Goal: Information Seeking & Learning: Learn about a topic

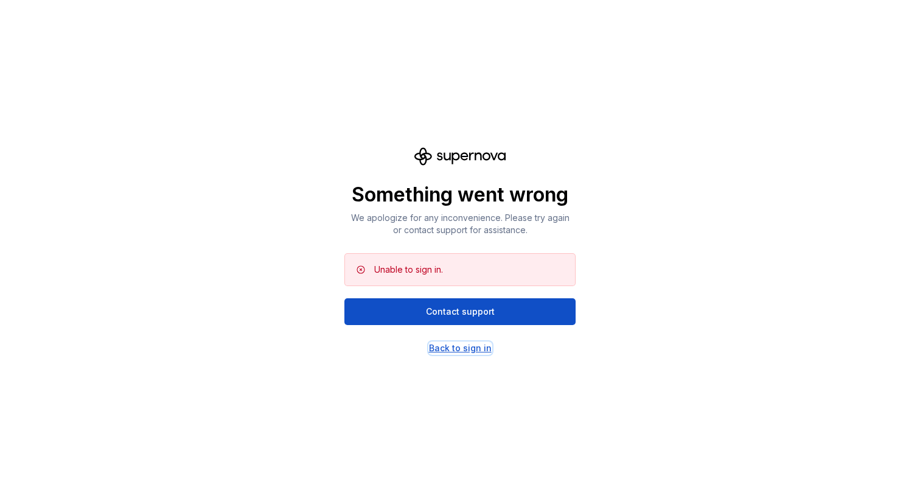
click at [460, 346] on div "Back to sign in" at bounding box center [460, 348] width 63 height 12
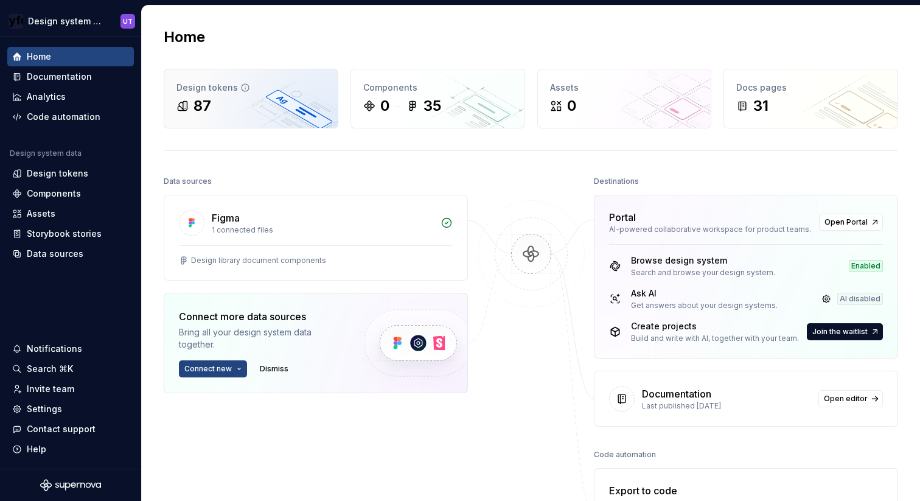
click at [244, 116] on div "Design tokens 87" at bounding box center [251, 98] width 174 height 58
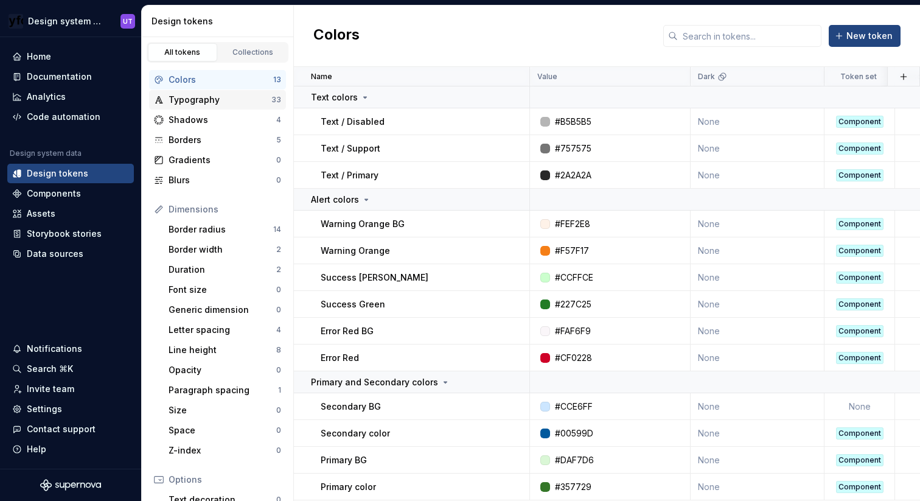
click at [214, 106] on div "Typography 33" at bounding box center [217, 99] width 137 height 19
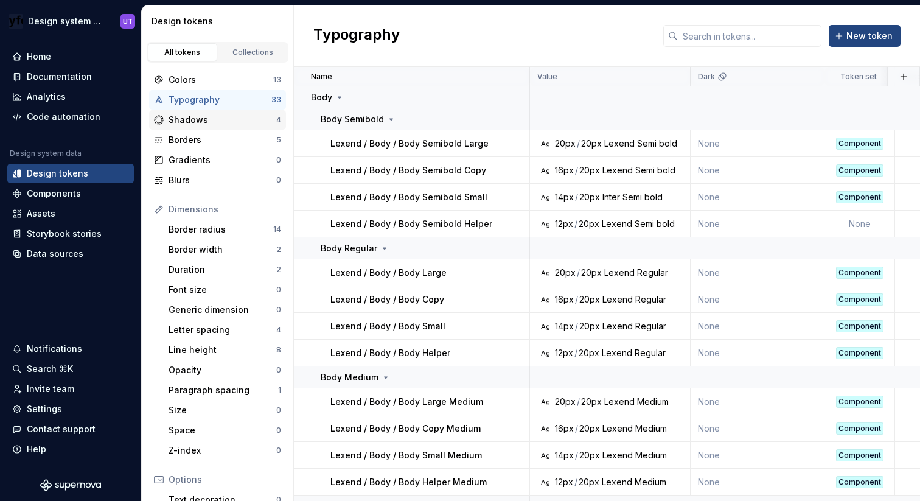
click at [200, 119] on div "Shadows" at bounding box center [223, 120] width 108 height 12
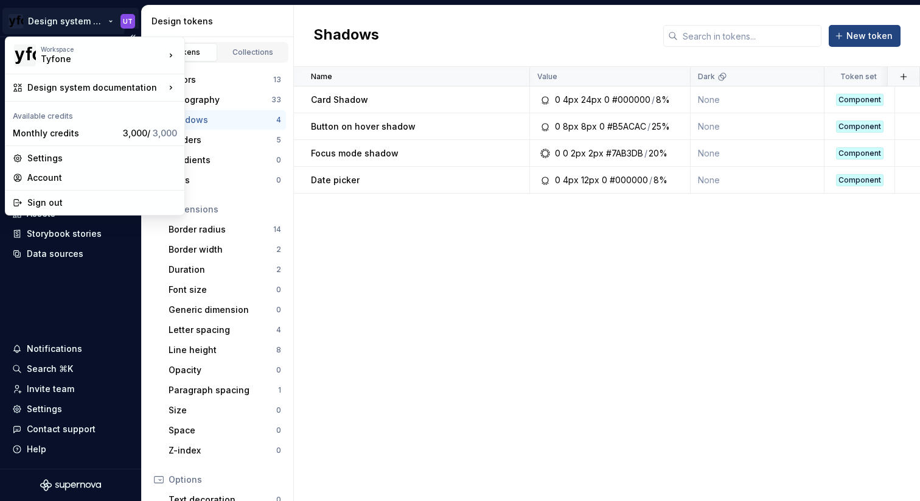
click at [69, 26] on html "Design system documentation UT Home Documentation Analytics Code automation Des…" at bounding box center [460, 250] width 920 height 501
click at [370, 187] on html "Design system documentation UT Home Documentation Analytics Code automation Des…" at bounding box center [460, 250] width 920 height 501
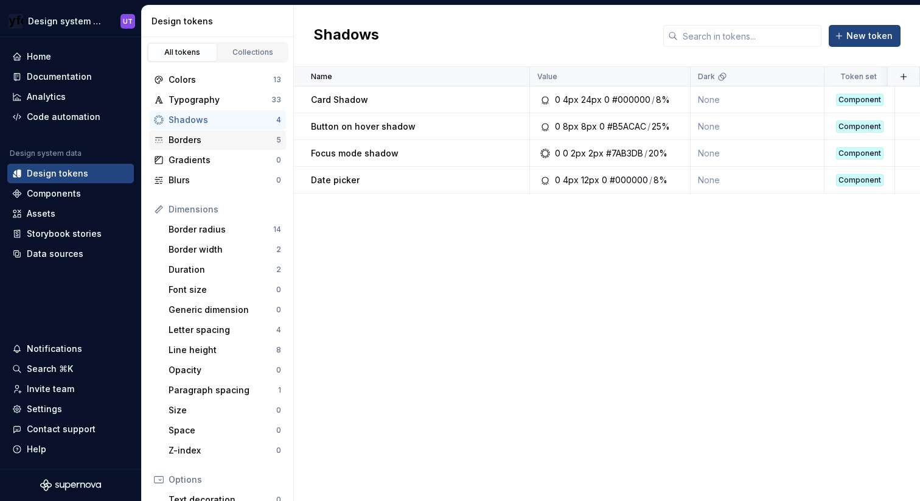
click at [193, 133] on div "Borders 5" at bounding box center [217, 139] width 137 height 19
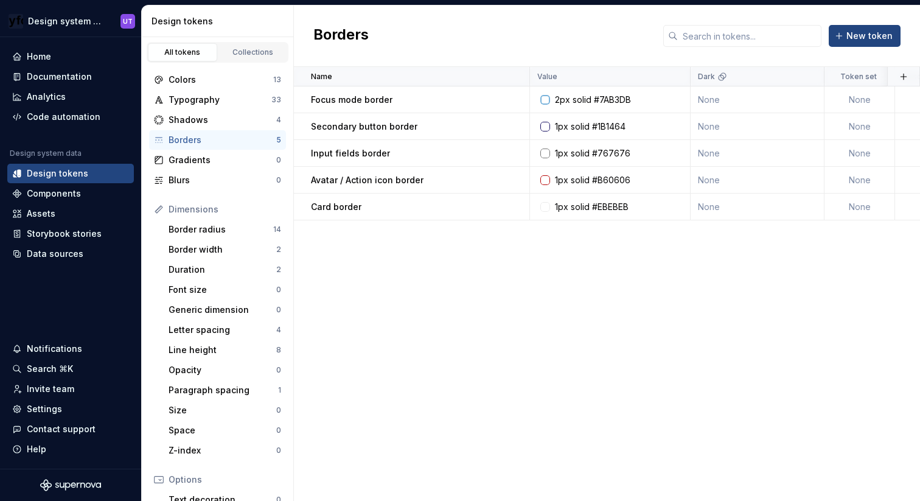
click at [249, 40] on div "All tokens Collections" at bounding box center [218, 50] width 152 height 26
click at [240, 49] on div "Collections" at bounding box center [253, 52] width 61 height 10
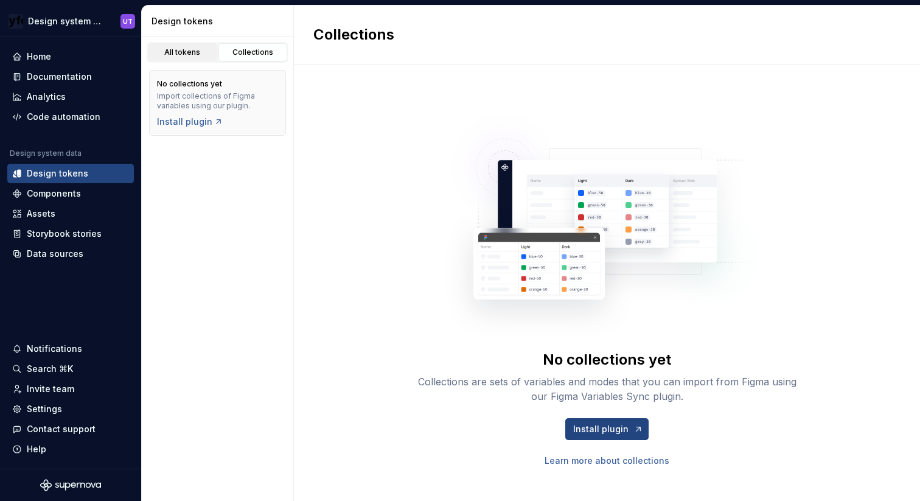
click at [179, 55] on div "All tokens" at bounding box center [182, 52] width 61 height 10
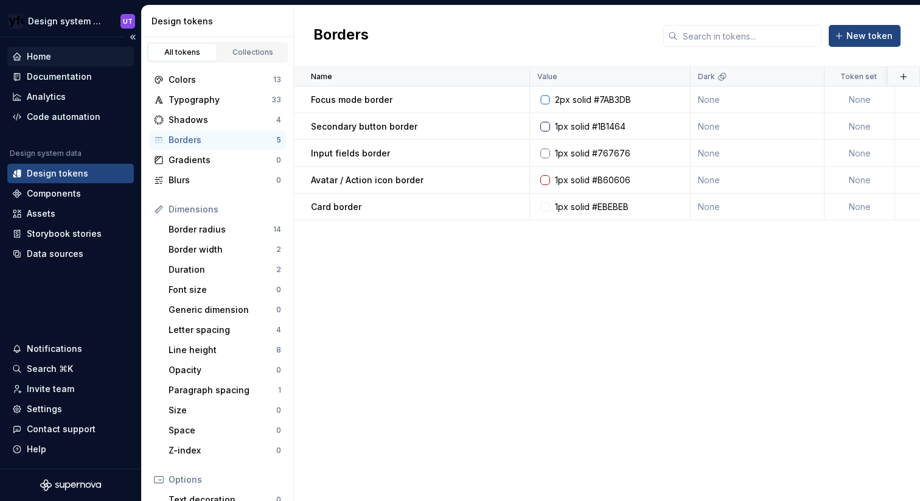
click at [51, 60] on div "Home" at bounding box center [70, 57] width 117 height 12
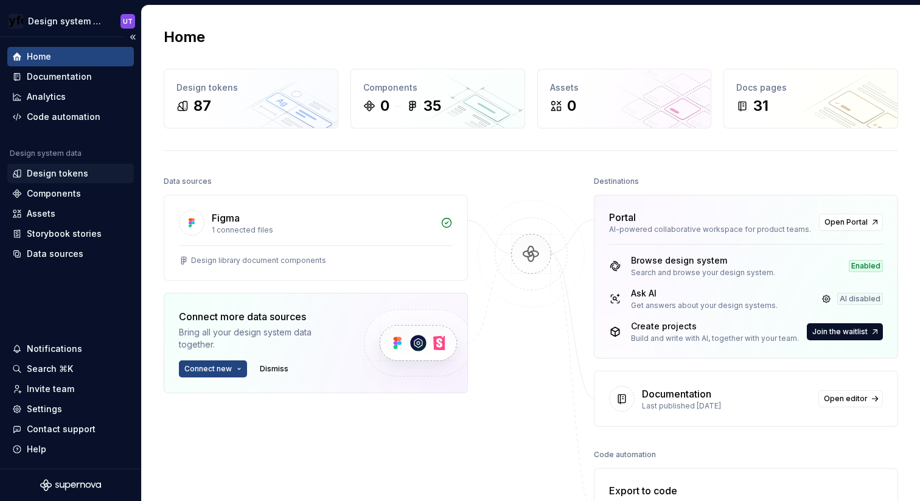
click at [60, 175] on div "Design tokens" at bounding box center [57, 173] width 61 height 12
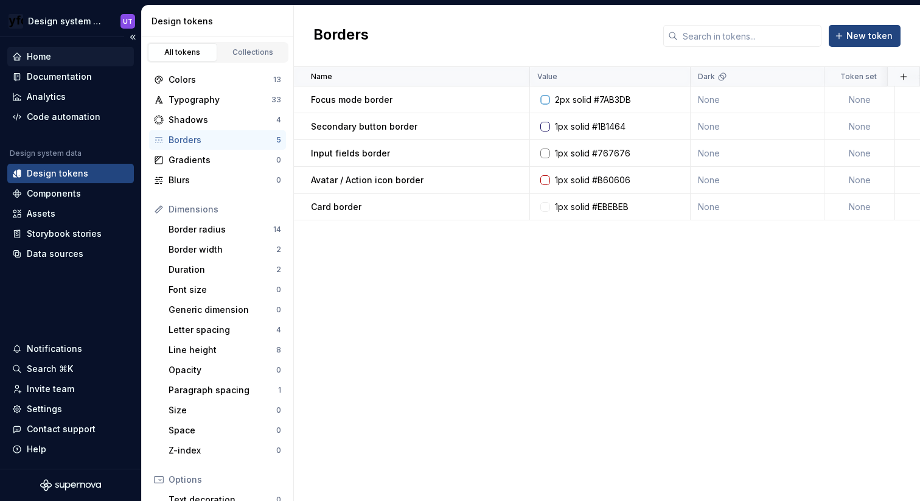
click at [52, 58] on div "Home" at bounding box center [70, 57] width 117 height 12
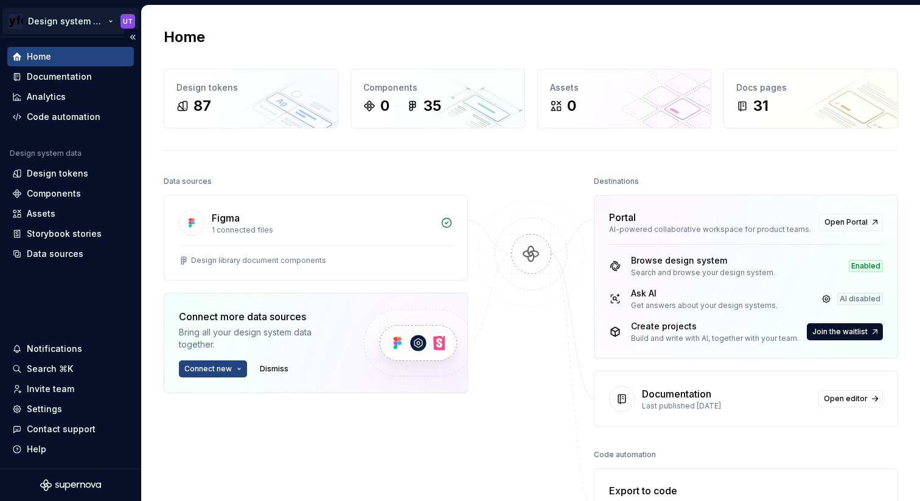
click at [96, 18] on html "Design system documentation UT Home Documentation Analytics Code automation Des…" at bounding box center [460, 250] width 920 height 501
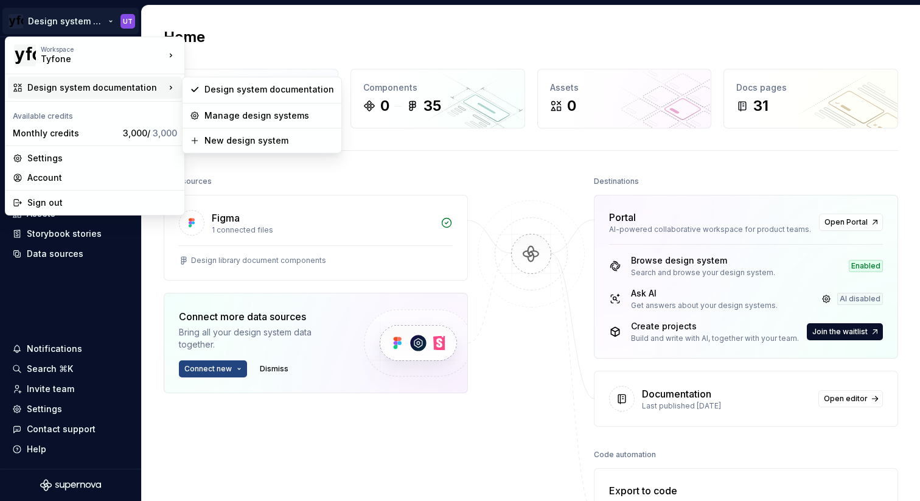
click at [71, 86] on div "Design system documentation" at bounding box center [96, 88] width 138 height 12
click at [237, 87] on div "Design system documentation" at bounding box center [270, 89] width 130 height 12
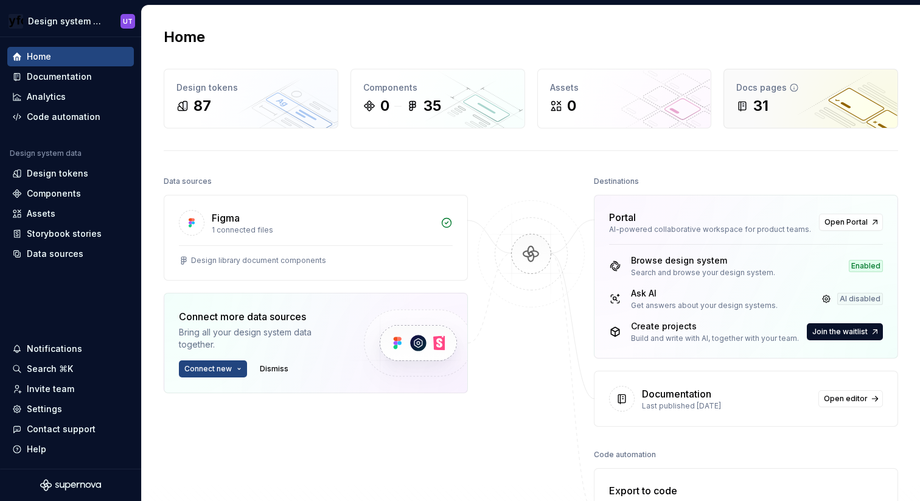
click at [784, 91] on div "Docs pages" at bounding box center [811, 88] width 149 height 12
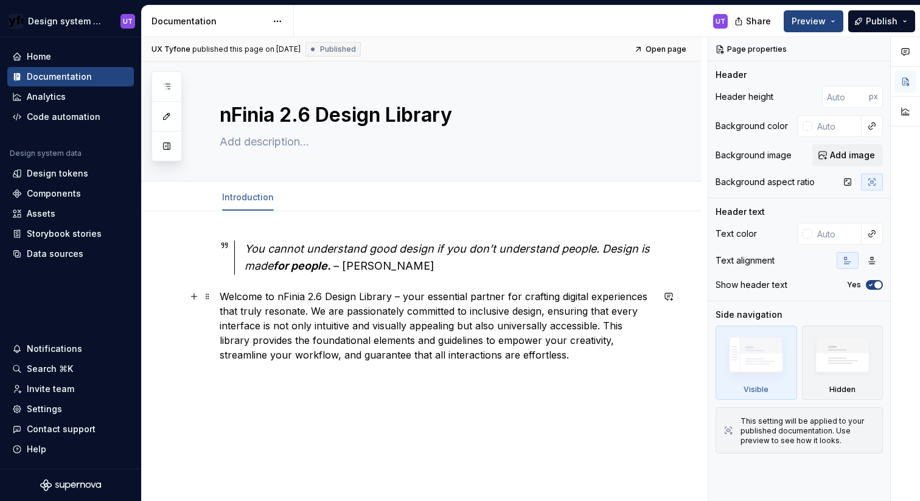
scroll to position [47, 0]
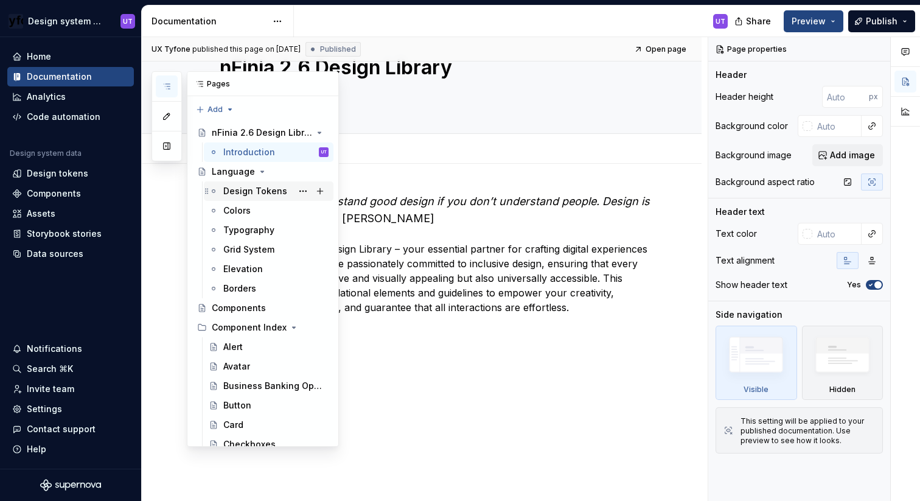
click at [232, 188] on div "Design Tokens" at bounding box center [255, 191] width 64 height 12
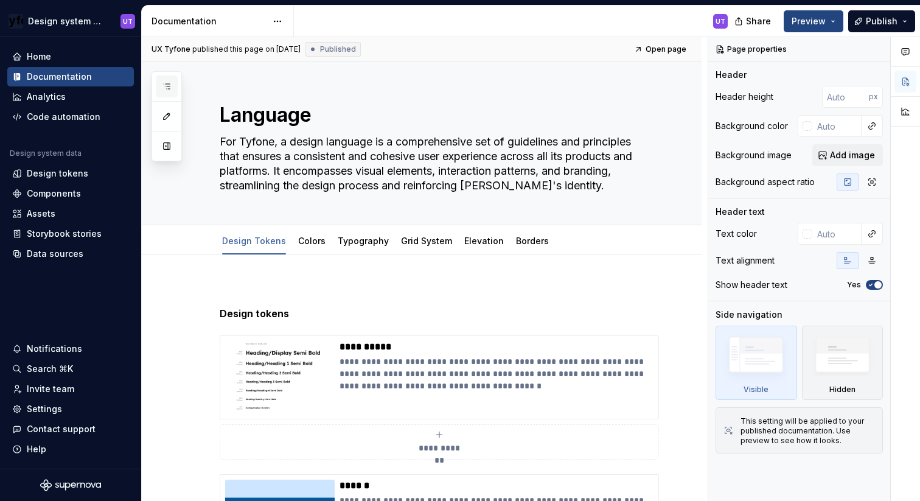
click at [166, 86] on icon "button" at bounding box center [167, 87] width 10 height 10
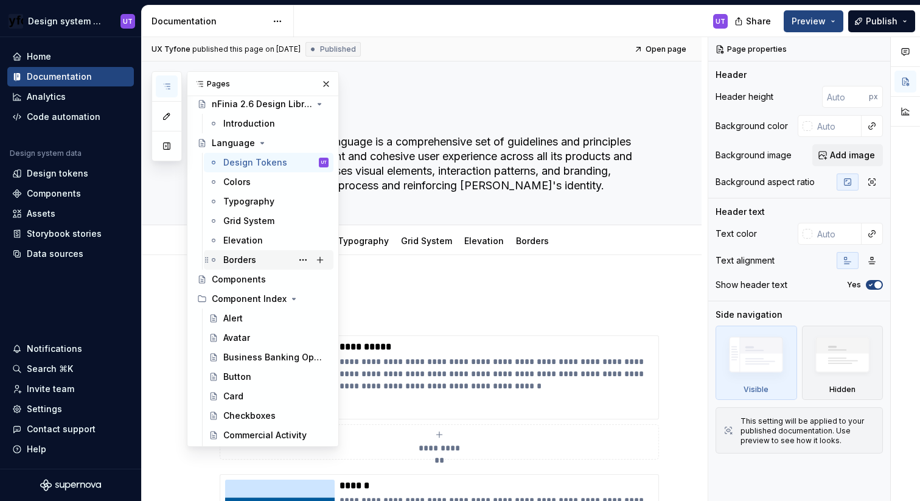
scroll to position [35, 0]
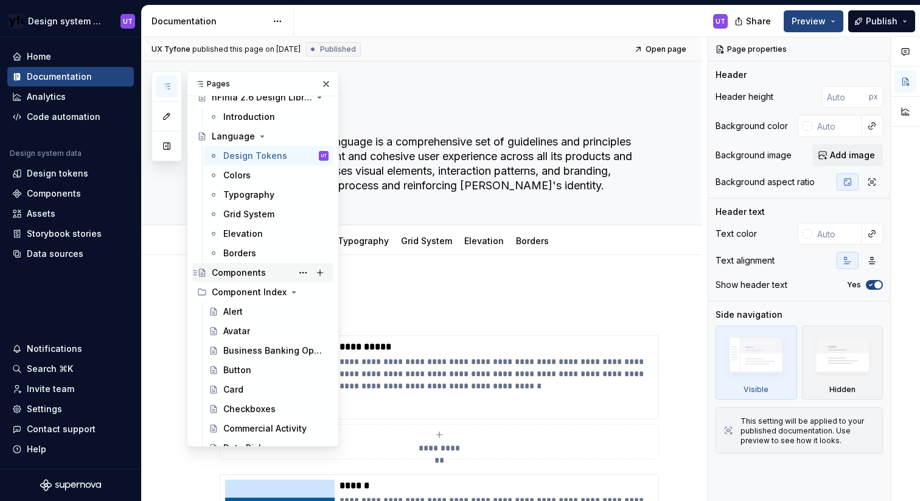
click at [216, 276] on div "Components" at bounding box center [239, 273] width 54 height 12
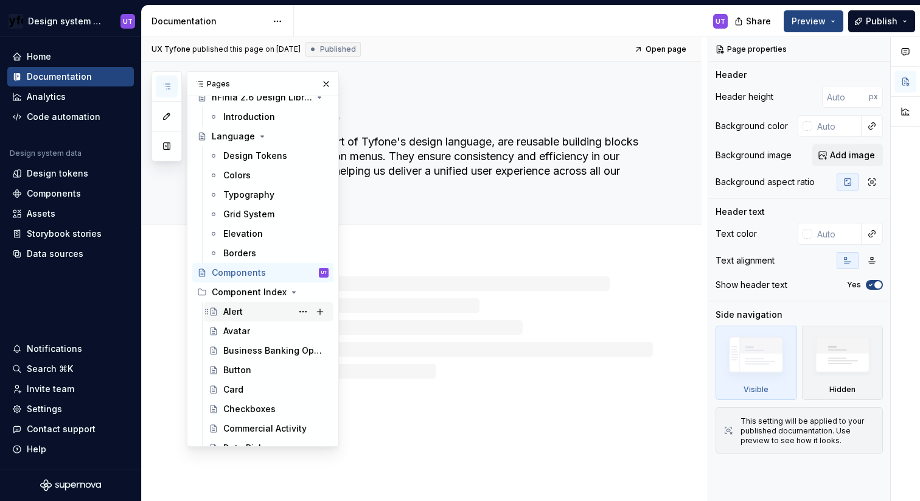
click at [231, 310] on div "Alert" at bounding box center [232, 312] width 19 height 12
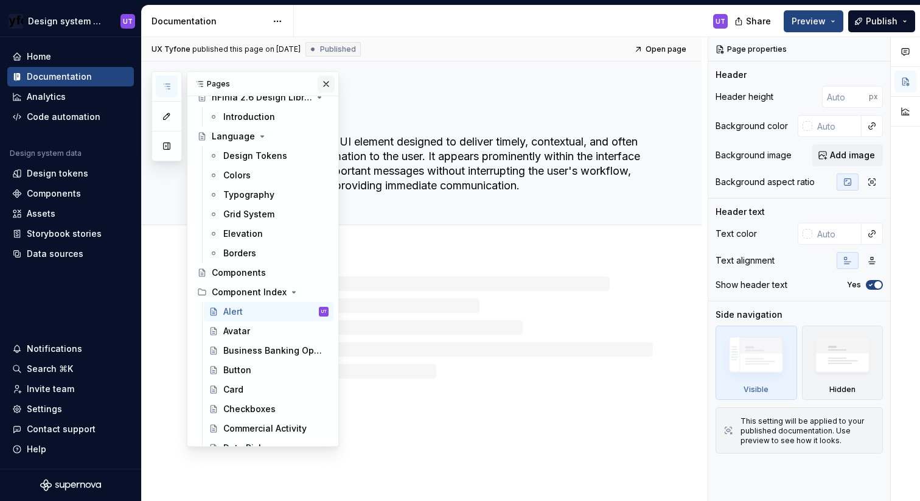
click at [323, 82] on button "button" at bounding box center [326, 83] width 17 height 17
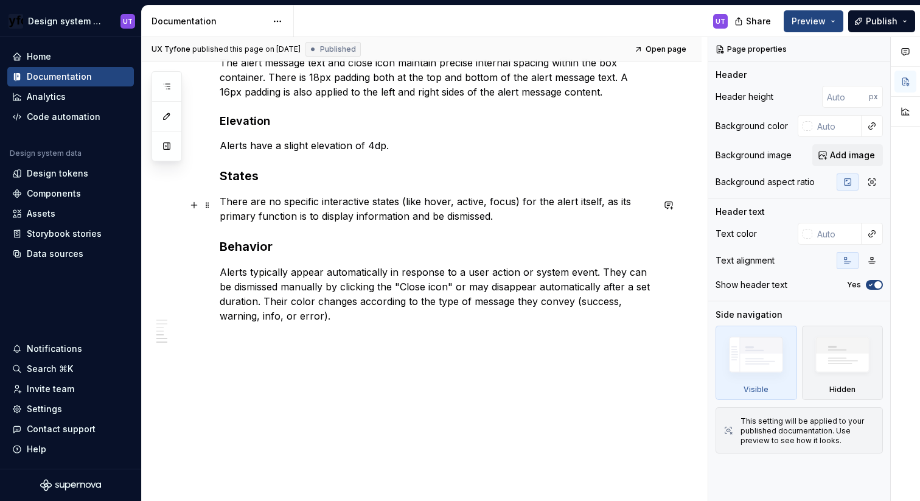
scroll to position [1038, 0]
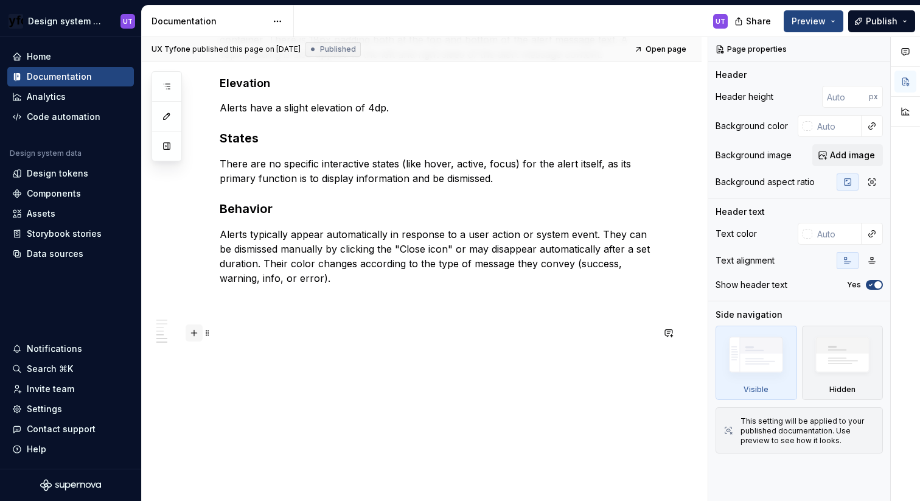
click at [192, 330] on button "button" at bounding box center [194, 332] width 17 height 17
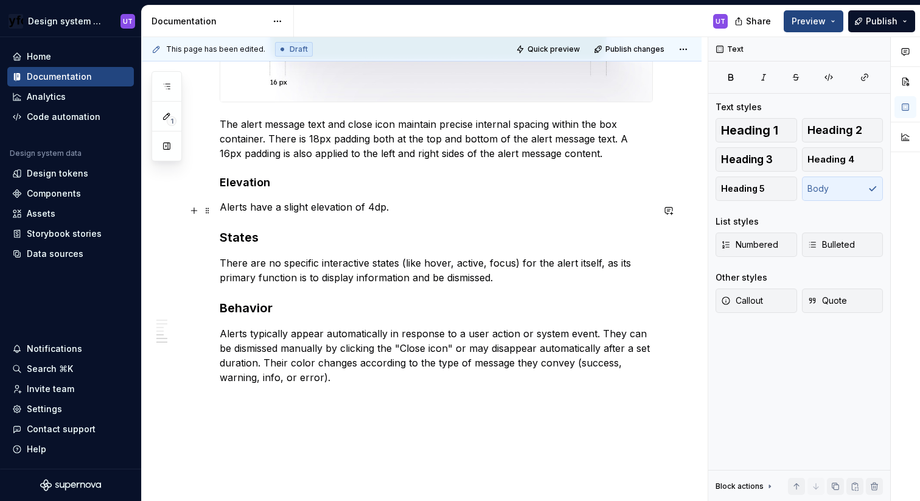
scroll to position [868, 0]
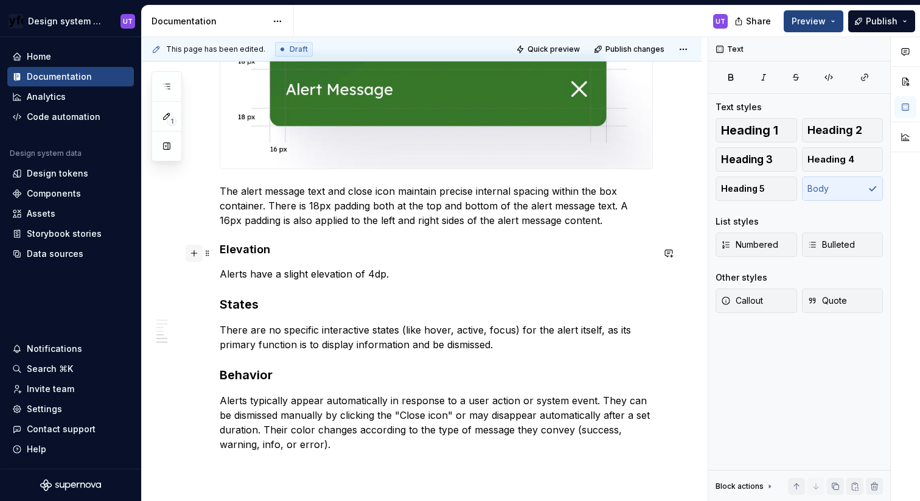
click at [198, 252] on button "button" at bounding box center [194, 253] width 17 height 17
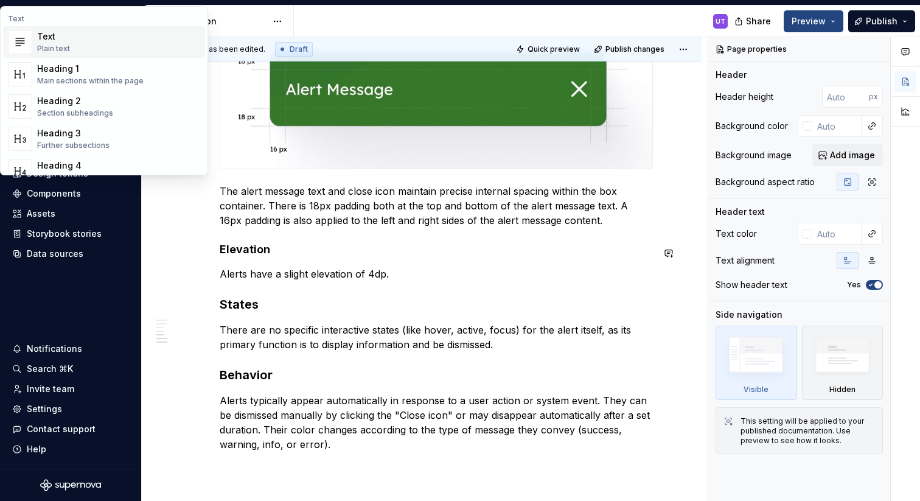
click at [202, 273] on div "Anatomy An alert component consists of a Box container that encapsulates the me…" at bounding box center [422, 37] width 560 height 1306
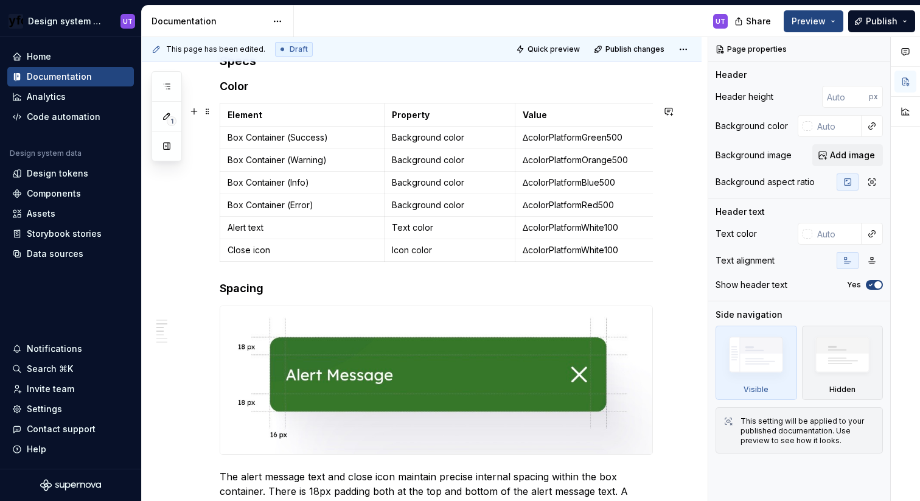
scroll to position [592, 0]
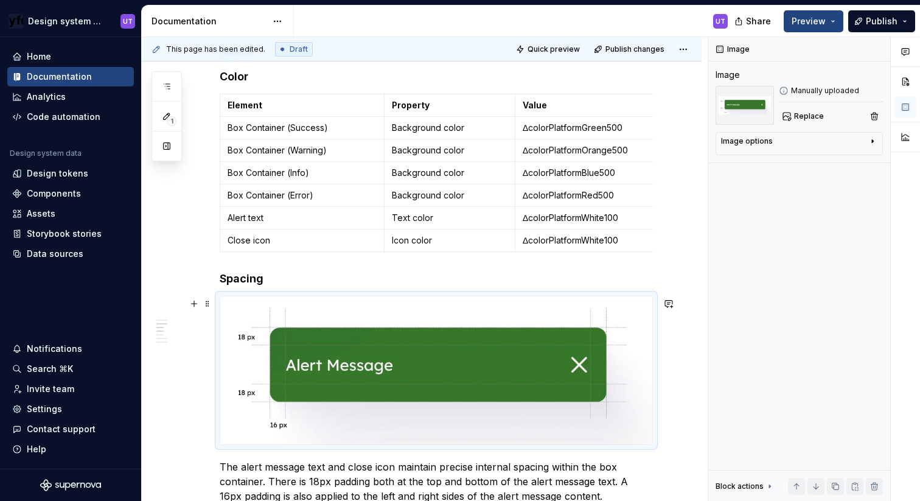
click at [242, 312] on img at bounding box center [436, 370] width 432 height 148
click at [303, 328] on img at bounding box center [436, 370] width 432 height 148
click at [300, 346] on img at bounding box center [436, 370] width 432 height 148
click at [245, 342] on img at bounding box center [436, 370] width 432 height 148
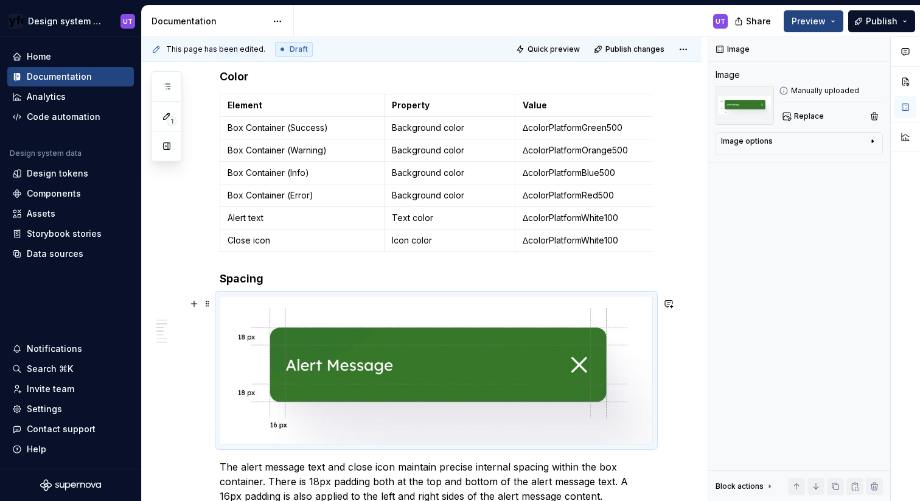
click at [245, 342] on img at bounding box center [436, 370] width 432 height 148
click at [284, 336] on img at bounding box center [436, 370] width 432 height 148
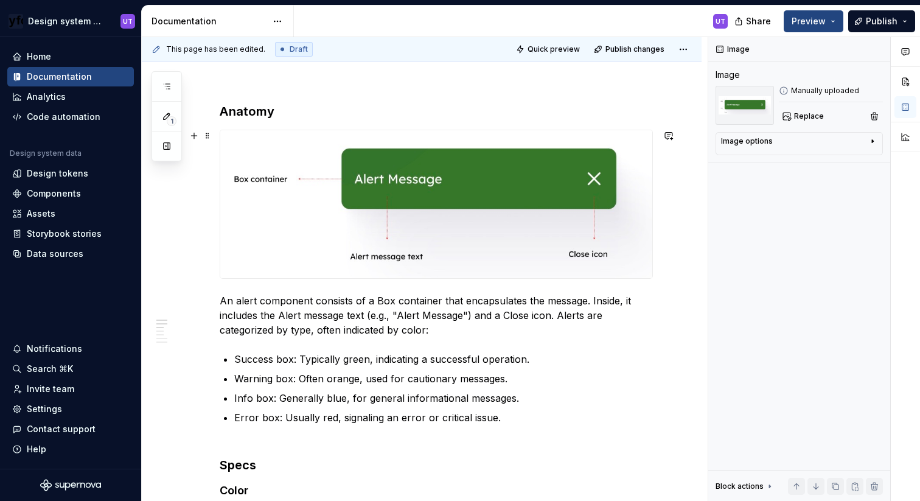
scroll to position [169, 0]
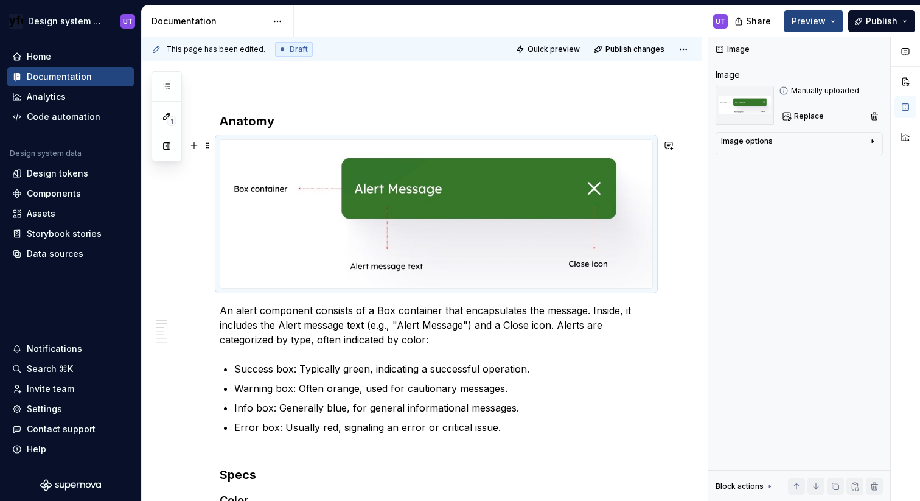
click at [262, 170] on img at bounding box center [436, 214] width 432 height 148
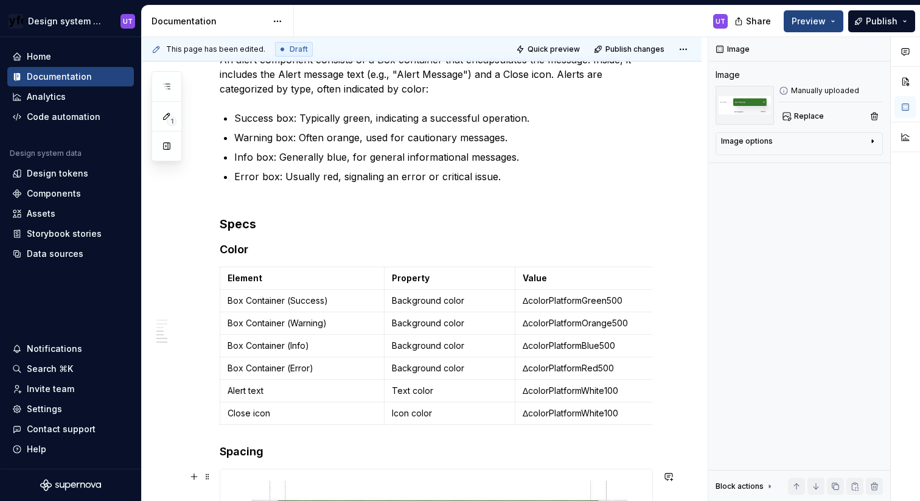
scroll to position [0, 0]
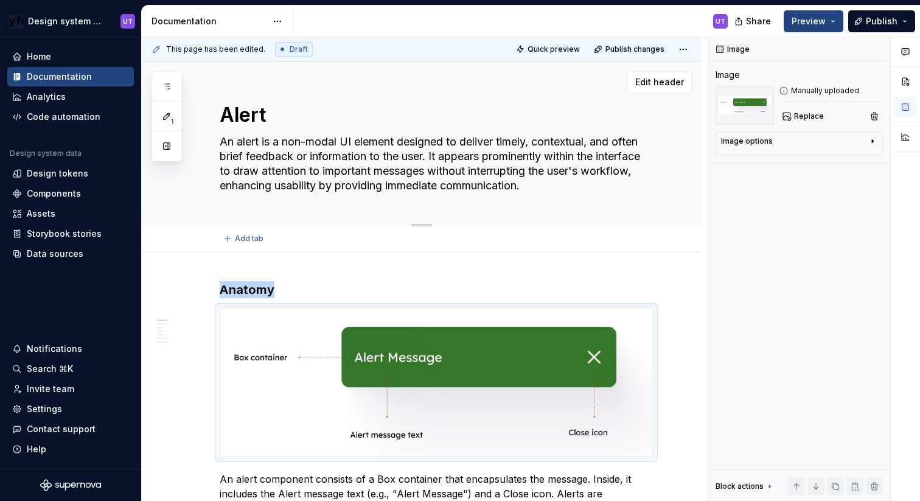
click at [244, 114] on textarea "Alert" at bounding box center [433, 114] width 433 height 29
click at [274, 110] on textarea "Alert" at bounding box center [433, 114] width 433 height 29
click at [286, 114] on textarea "Alert" at bounding box center [433, 114] width 433 height 29
click at [265, 143] on textarea "An alert is a non-modal UI element designed to deliver timely, contextual, and …" at bounding box center [433, 163] width 433 height 63
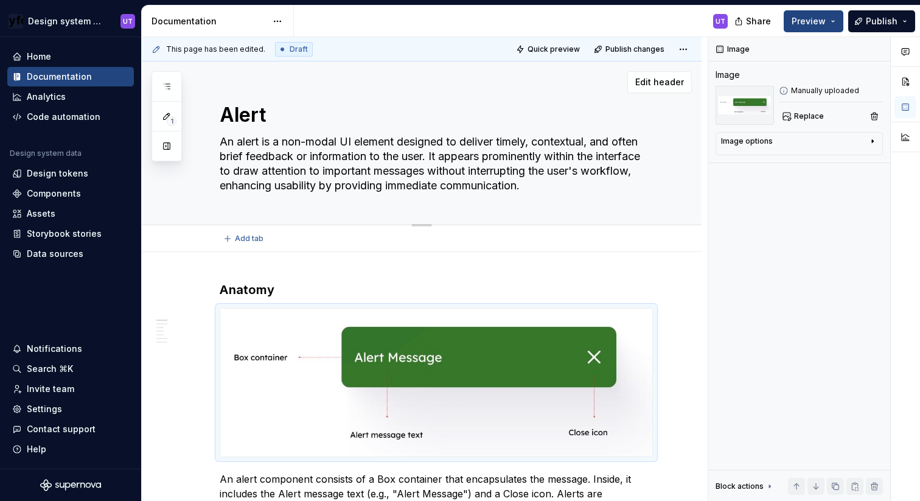
click at [265, 143] on textarea "An alert is a non-modal UI element designed to deliver timely, contextual, and …" at bounding box center [433, 163] width 433 height 63
click at [275, 204] on div "Alert An alert is a non-modal UI element designed to deliver timely, contextual…" at bounding box center [436, 142] width 433 height 163
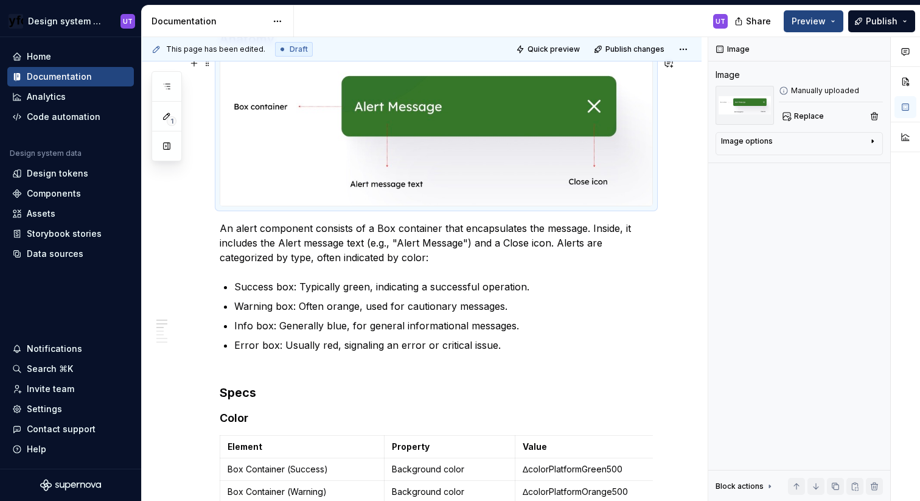
scroll to position [289, 0]
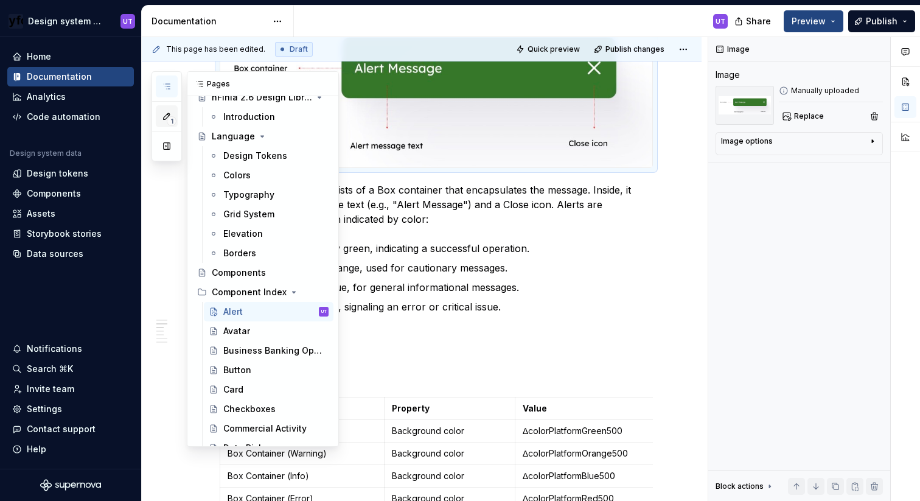
click at [164, 111] on icon "button" at bounding box center [167, 116] width 10 height 10
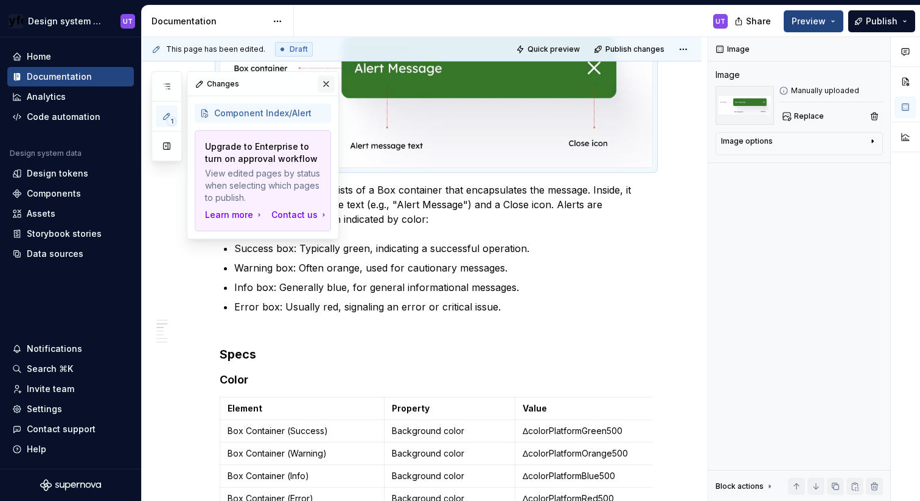
click at [320, 80] on button "button" at bounding box center [326, 83] width 17 height 17
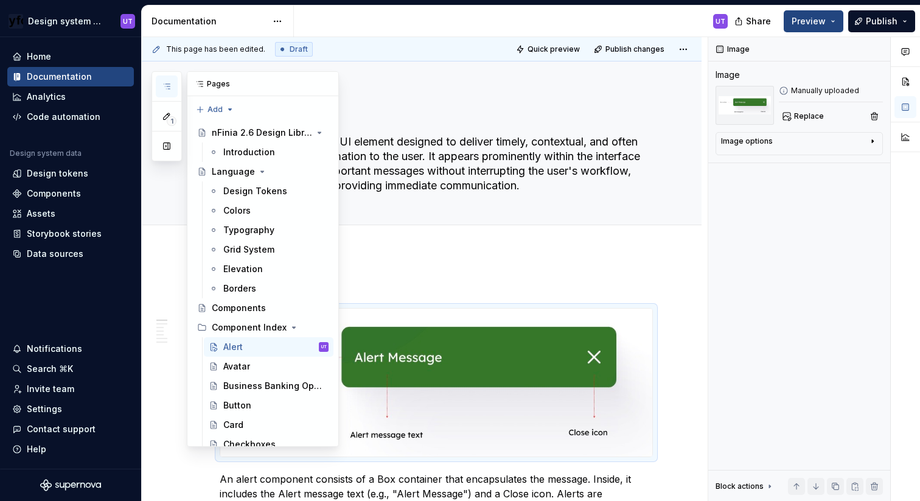
click at [160, 94] on button "button" at bounding box center [167, 86] width 22 height 22
click at [245, 362] on div "Avatar" at bounding box center [236, 366] width 27 height 12
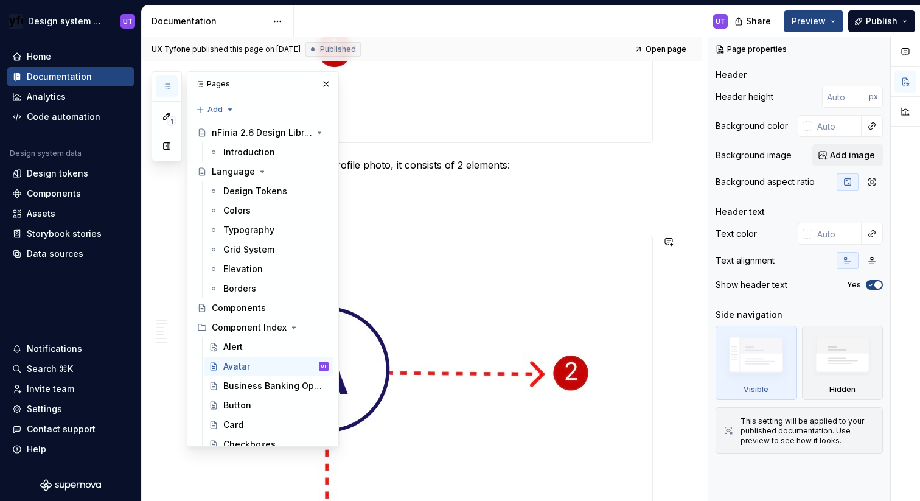
scroll to position [700, 0]
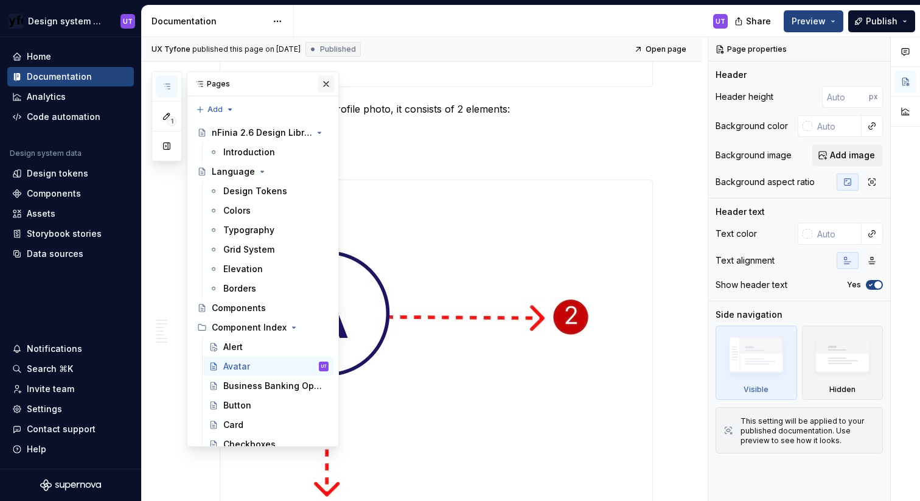
click at [326, 87] on button "button" at bounding box center [326, 83] width 17 height 17
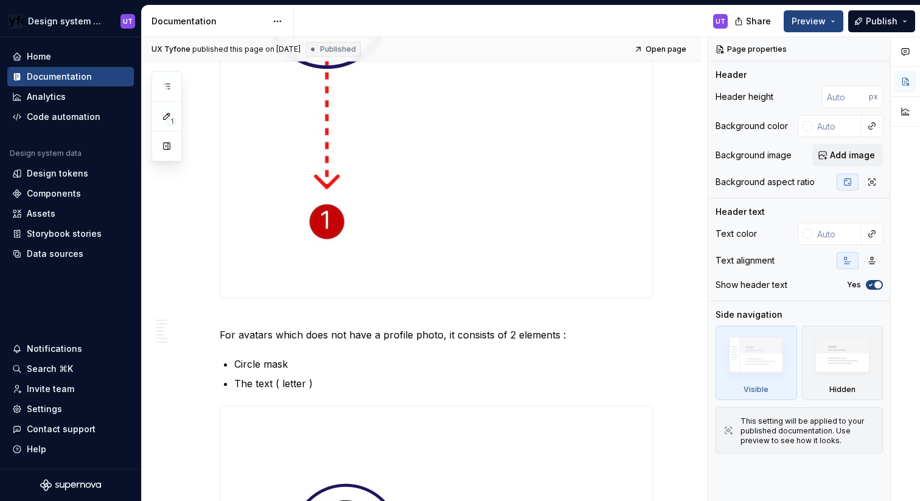
scroll to position [1124, 0]
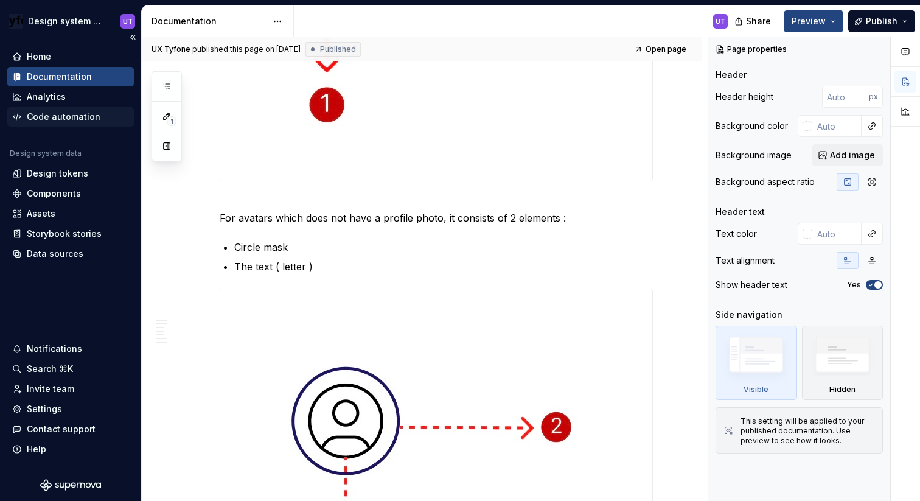
click at [47, 119] on div "Code automation" at bounding box center [64, 117] width 74 height 12
click at [66, 113] on div "Code automation" at bounding box center [64, 117] width 74 height 12
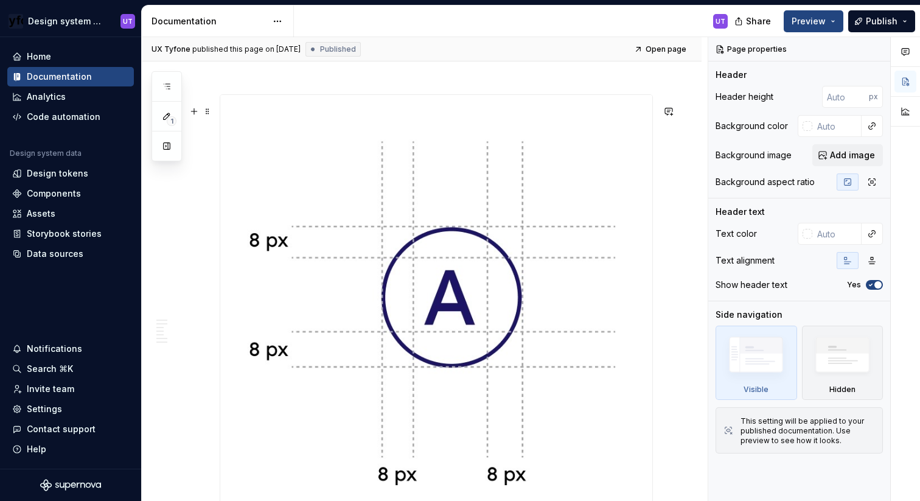
scroll to position [4099, 0]
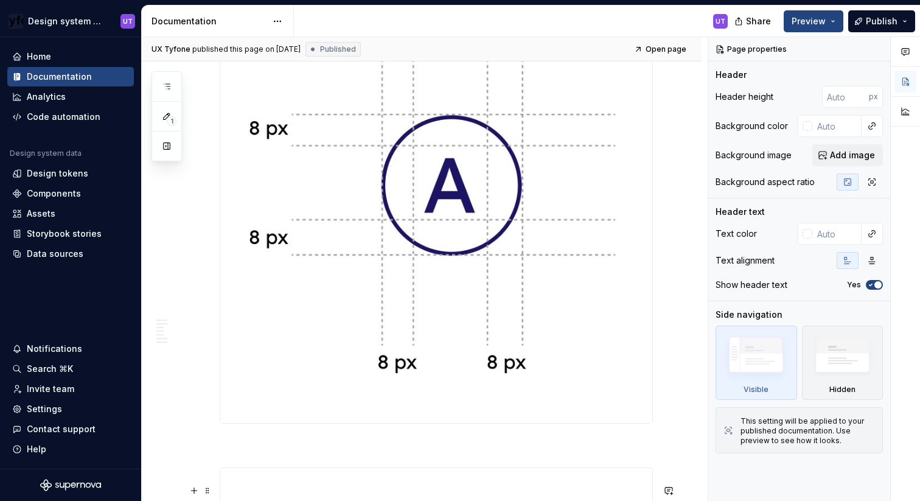
type textarea "*"
